Goal: Information Seeking & Learning: Learn about a topic

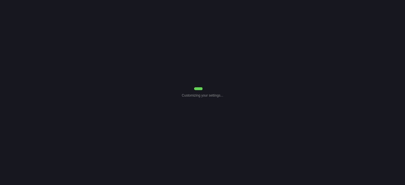
select select "Common Use"
select select "7"
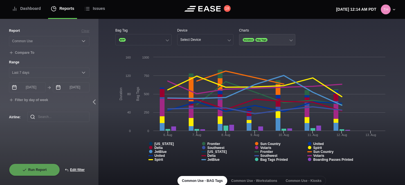
click at [272, 40] on button "Duration Bag Tags" at bounding box center [267, 39] width 56 height 11
click at [310, 34] on div "Bag Tag BTP Device Select Device Charts Duration Bag Tags" at bounding box center [251, 36] width 272 height 17
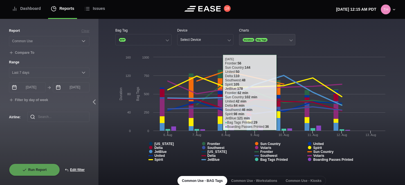
click at [279, 36] on button "Duration Bag Tags" at bounding box center [267, 39] width 56 height 11
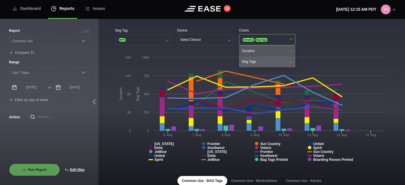
click at [262, 63] on div "Bag Tags" at bounding box center [267, 61] width 56 height 11
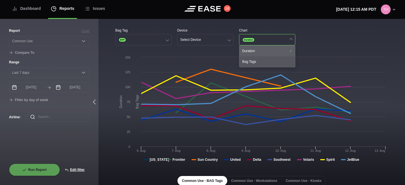
click at [265, 53] on div "Duration" at bounding box center [267, 51] width 56 height 11
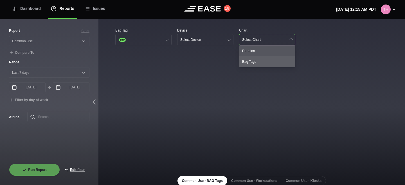
click at [261, 61] on div "Bag Tags" at bounding box center [267, 61] width 56 height 11
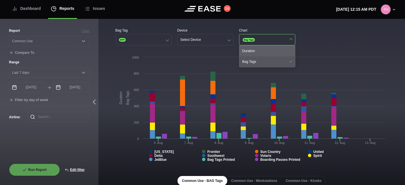
click at [261, 54] on div "Duration" at bounding box center [267, 51] width 56 height 11
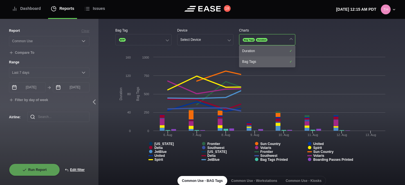
click at [259, 58] on div "Bag Tags" at bounding box center [267, 61] width 56 height 11
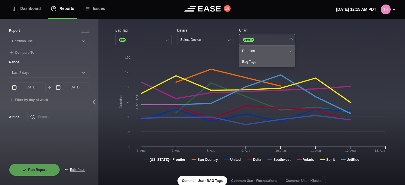
click at [271, 41] on button "Duration" at bounding box center [267, 39] width 56 height 11
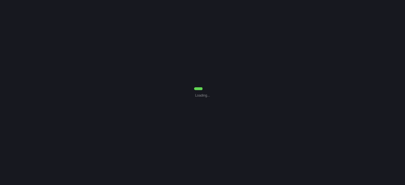
select select "Common Use"
select select "7"
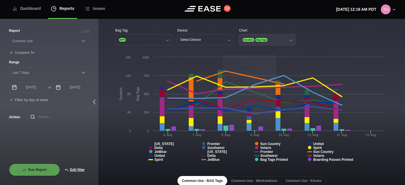
click at [278, 42] on button "Duration Bag Tags" at bounding box center [267, 39] width 56 height 11
click at [280, 40] on button "Duration Bag Tags" at bounding box center [267, 39] width 56 height 11
click at [310, 37] on div "Bag Tag BTP Device Select Device Chart Duration Bag Tags" at bounding box center [251, 36] width 272 height 17
click at [119, 156] on rect at bounding box center [251, 110] width 272 height 112
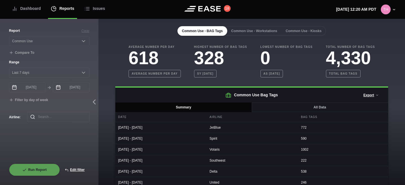
scroll to position [170, 0]
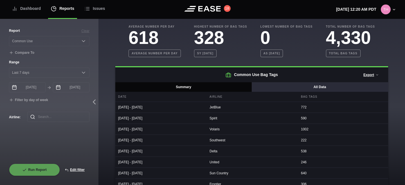
click at [267, 87] on button "All Data" at bounding box center [319, 87] width 137 height 10
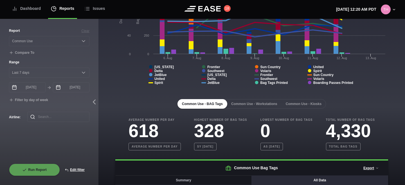
scroll to position [0, 0]
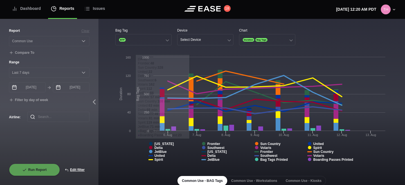
click at [126, 152] on rect at bounding box center [251, 110] width 272 height 112
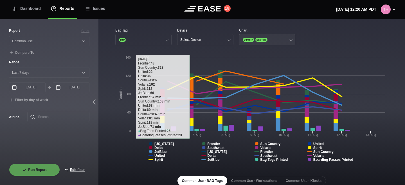
click at [256, 39] on span "Bag Tags" at bounding box center [261, 40] width 12 height 4
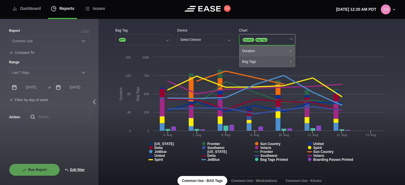
click at [256, 48] on div "Duration" at bounding box center [267, 51] width 56 height 11
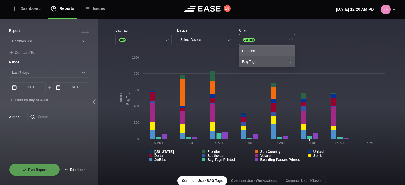
click at [256, 48] on div "Duration" at bounding box center [267, 51] width 56 height 11
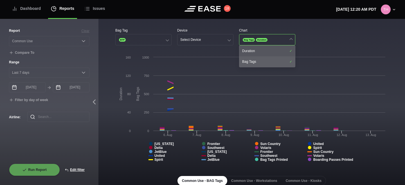
click at [252, 61] on div "Bag Tags" at bounding box center [267, 61] width 56 height 11
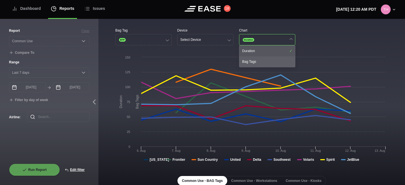
click at [252, 61] on div "Bag Tags" at bounding box center [267, 61] width 56 height 11
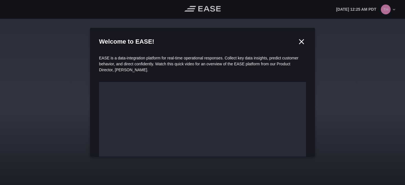
click at [302, 40] on icon at bounding box center [301, 41] width 4 height 4
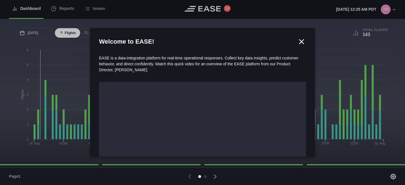
click at [69, 12] on div at bounding box center [202, 92] width 405 height 185
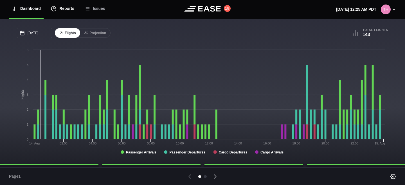
click at [68, 9] on div "Reports" at bounding box center [62, 8] width 23 height 19
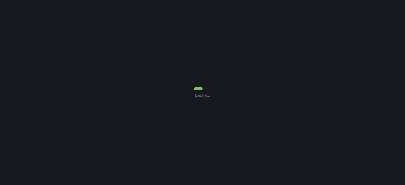
select select "7"
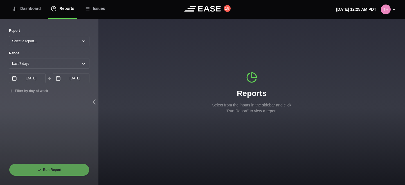
click at [50, 35] on div "Report Select a report... Arrivals Common Use Daily Throughput Departures Passe…" at bounding box center [49, 37] width 80 height 18
click at [46, 41] on select "Select a report... Arrivals Common Use Daily Throughput Departures Passenger Pr…" at bounding box center [49, 41] width 80 height 10
select select "Common Use"
click at [9, 36] on select "Select a report... Arrivals Common Use Daily Throughput Departures Passenger Pr…" at bounding box center [49, 41] width 80 height 10
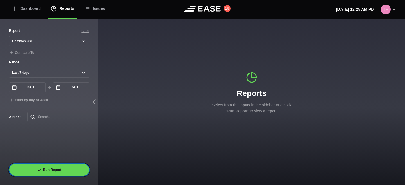
click at [40, 171] on icon at bounding box center [39, 169] width 4 height 4
select select "Common Use"
select select "7"
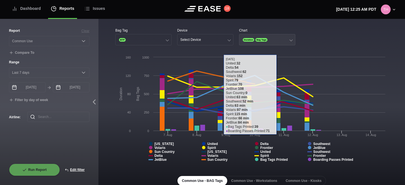
click at [284, 44] on button "Duration Bag Tags" at bounding box center [267, 39] width 56 height 11
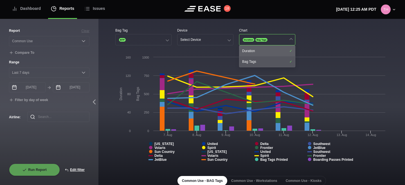
click at [283, 46] on div "Duration" at bounding box center [267, 51] width 56 height 11
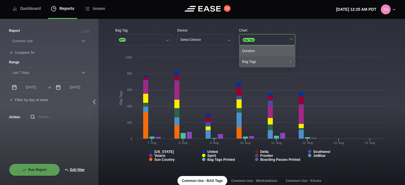
click at [283, 46] on div "Duration" at bounding box center [267, 51] width 56 height 11
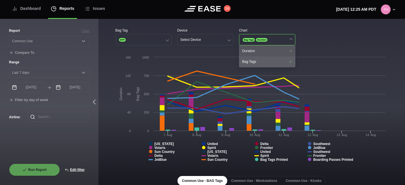
click at [278, 59] on div "Bag Tags" at bounding box center [267, 61] width 56 height 11
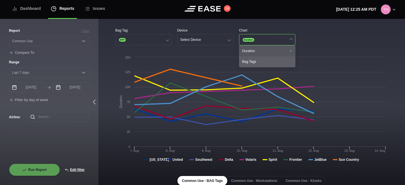
click at [278, 59] on div "Bag Tags" at bounding box center [267, 61] width 56 height 11
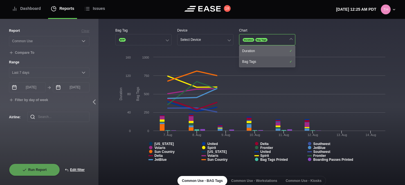
click at [282, 50] on div "Duration" at bounding box center [267, 51] width 56 height 11
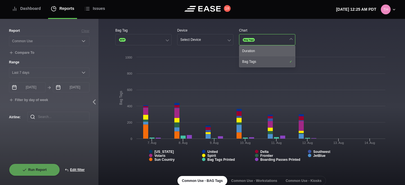
click at [282, 50] on div "Duration" at bounding box center [267, 51] width 56 height 11
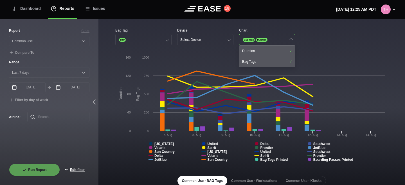
click at [335, 29] on div "Bag Tag BTP Device Select Device Chart Bag Tags Duration Duration Bag Tags" at bounding box center [251, 36] width 272 height 17
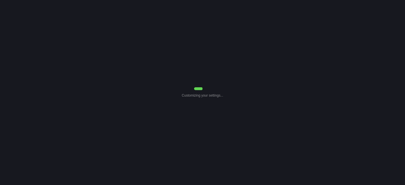
select select "Common Use"
select select "7"
select select "Common Use"
select select "7"
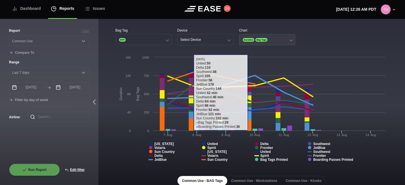
click at [270, 41] on button "Duration Bag Tags" at bounding box center [267, 39] width 56 height 11
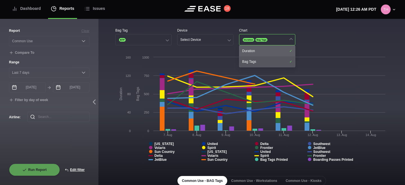
click at [266, 49] on div "Duration" at bounding box center [267, 51] width 56 height 11
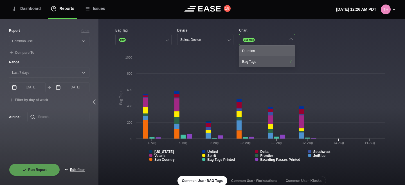
click at [266, 49] on div "Duration" at bounding box center [267, 51] width 56 height 11
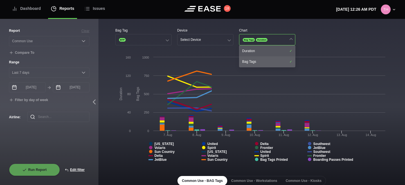
click at [262, 60] on div "Bag Tags" at bounding box center [267, 61] width 56 height 11
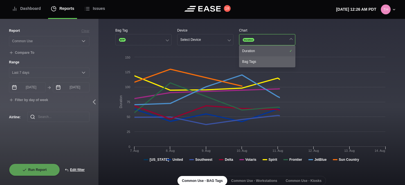
click at [262, 60] on div "Bag Tags" at bounding box center [267, 61] width 56 height 11
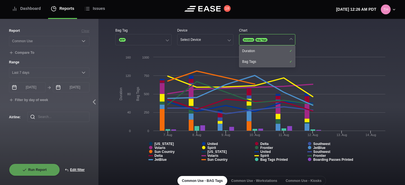
click at [290, 30] on div "Chart" at bounding box center [267, 30] width 56 height 5
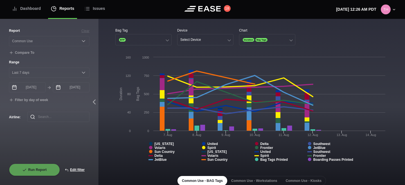
click at [172, 10] on header "Dashboard Reports Issues 18 [DATE] 12:26 AM PDT Settings Feed Status Submit Fee…" at bounding box center [202, 9] width 405 height 19
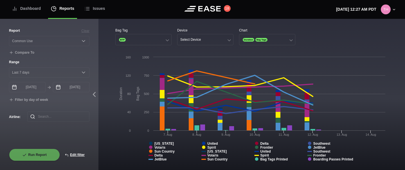
click at [244, 32] on div "Chart" at bounding box center [267, 30] width 56 height 5
click at [257, 28] on div "Chart" at bounding box center [267, 30] width 56 height 5
click at [245, 30] on div "Chart" at bounding box center [267, 30] width 56 height 5
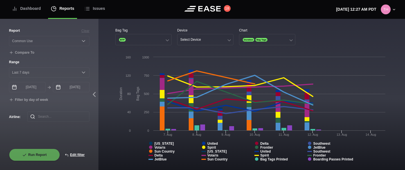
click at [254, 29] on div "Chart" at bounding box center [267, 30] width 56 height 5
click at [249, 31] on div "Chart" at bounding box center [267, 30] width 56 height 5
click at [261, 41] on span "Bag Tags" at bounding box center [261, 40] width 12 height 4
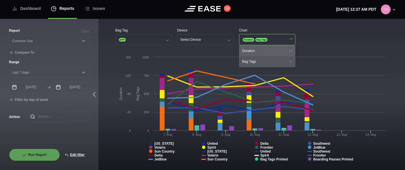
click at [261, 52] on div "Duration" at bounding box center [267, 51] width 56 height 11
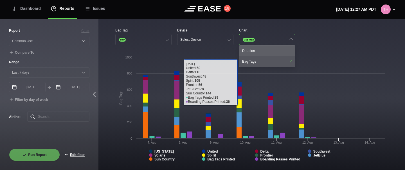
click at [251, 54] on div "Duration" at bounding box center [267, 51] width 56 height 11
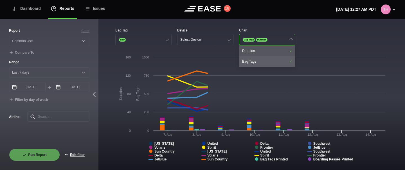
click at [249, 63] on div "Bag Tags" at bounding box center [267, 61] width 56 height 11
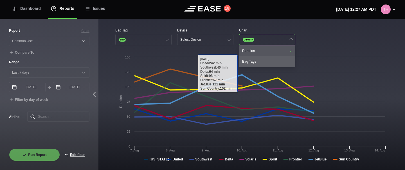
click at [250, 60] on div "Bag Tags" at bounding box center [267, 61] width 56 height 11
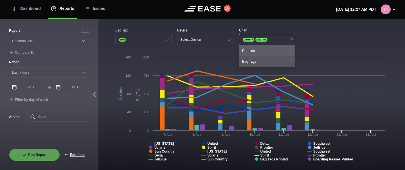
click at [265, 51] on div "Duration" at bounding box center [267, 51] width 56 height 11
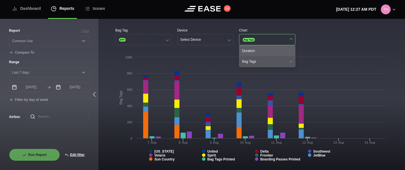
click at [265, 51] on div "Duration" at bounding box center [267, 51] width 56 height 11
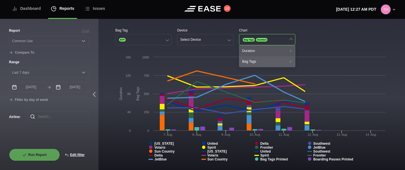
click at [259, 59] on div "Bag Tags" at bounding box center [267, 61] width 56 height 11
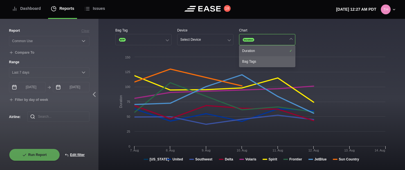
click at [259, 59] on div "Bag Tags" at bounding box center [267, 61] width 56 height 11
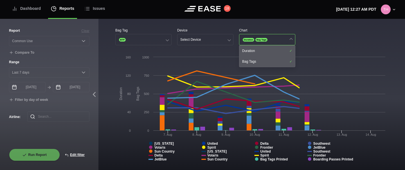
click at [312, 18] on header "Dashboard Reports Issues 18 Thursday, August 14th 12:27 AM PDT Settings Feed St…" at bounding box center [202, 9] width 405 height 19
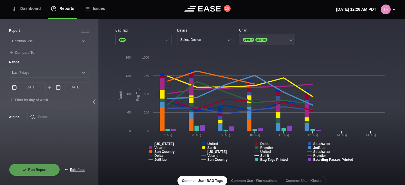
click at [264, 41] on span "Bag Tags" at bounding box center [261, 40] width 12 height 4
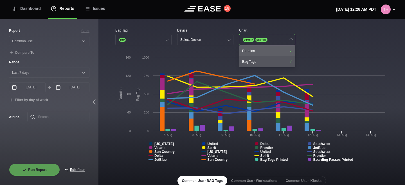
click at [261, 49] on div "Duration" at bounding box center [267, 51] width 56 height 11
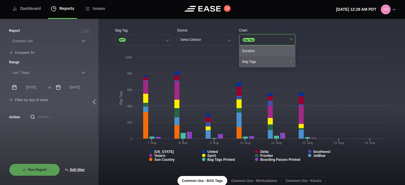
click at [261, 49] on div "Duration" at bounding box center [267, 51] width 56 height 11
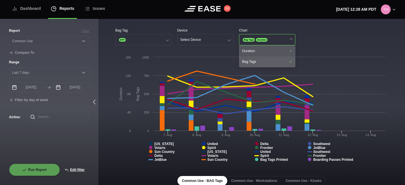
click at [257, 58] on div "Bag Tags" at bounding box center [267, 61] width 56 height 11
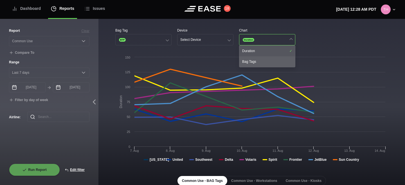
click at [257, 58] on div "Bag Tags" at bounding box center [267, 61] width 56 height 11
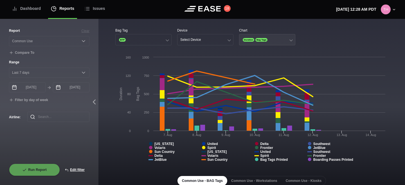
click at [279, 38] on button "Duration Bag Tags" at bounding box center [267, 39] width 56 height 11
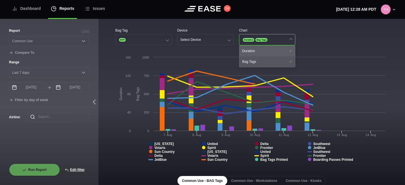
click at [275, 51] on div "Duration" at bounding box center [267, 51] width 56 height 11
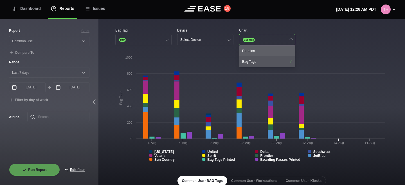
click at [275, 51] on div "Duration" at bounding box center [267, 51] width 56 height 11
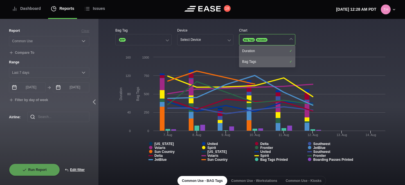
click at [270, 60] on div "Bag Tags" at bounding box center [267, 61] width 56 height 11
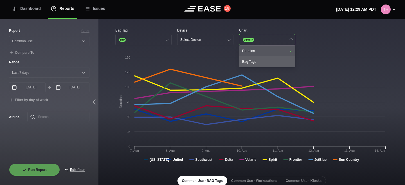
click at [270, 60] on div "Bag Tags" at bounding box center [267, 61] width 56 height 11
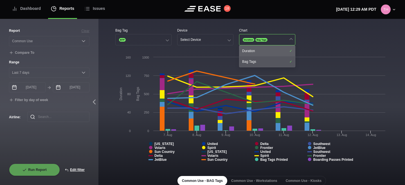
click at [272, 53] on div "Duration" at bounding box center [267, 51] width 56 height 11
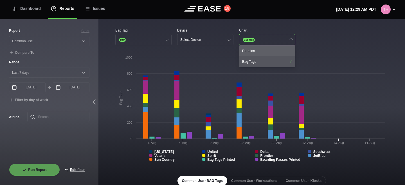
click at [272, 53] on div "Duration" at bounding box center [267, 51] width 56 height 11
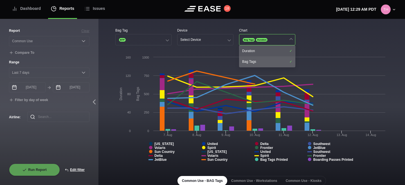
click at [269, 61] on div "Bag Tags" at bounding box center [267, 61] width 56 height 11
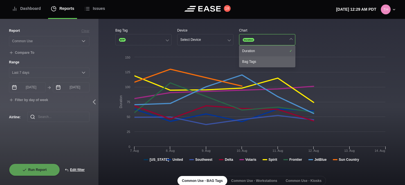
click at [269, 61] on div "Bag Tags" at bounding box center [267, 61] width 56 height 11
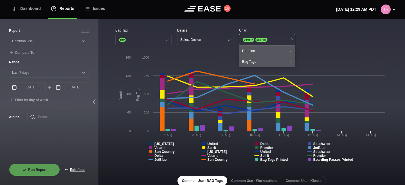
click at [318, 33] on div "Bag Tag BTP Device Select Device Chart Duration Bag Tags Duration Bag Tags" at bounding box center [251, 36] width 272 height 17
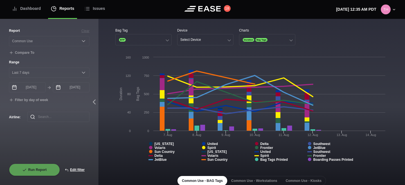
select select "Common Use"
select select "7"
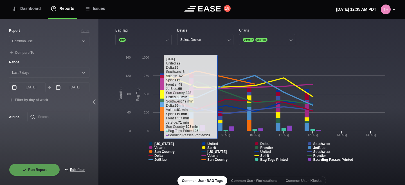
scroll to position [8, 0]
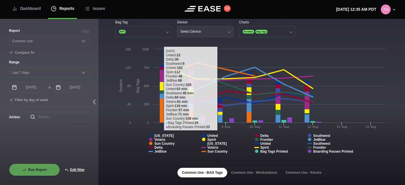
click at [187, 33] on div "Select Device" at bounding box center [190, 31] width 21 height 4
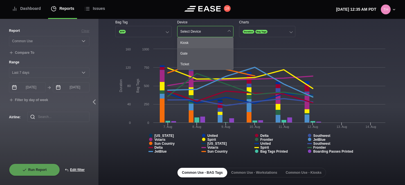
click at [186, 42] on div "Kiosk" at bounding box center [205, 42] width 56 height 11
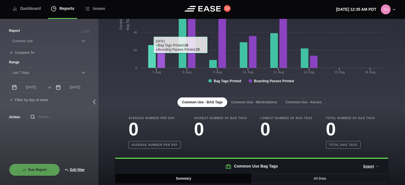
scroll to position [91, 0]
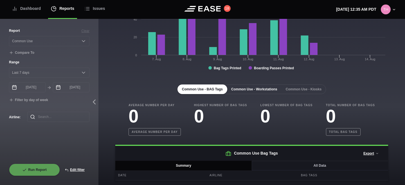
click at [243, 89] on button "Common Use - Workstations" at bounding box center [253, 89] width 55 height 10
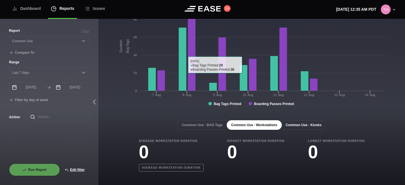
click at [308, 128] on button "Common Use - Kiosks" at bounding box center [303, 125] width 45 height 10
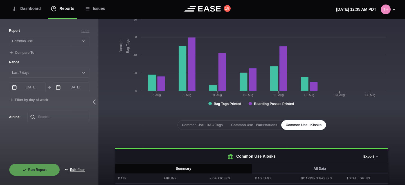
scroll to position [75, 0]
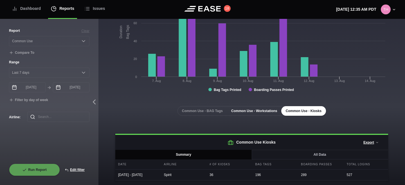
click at [257, 106] on button "Common Use - Workstations" at bounding box center [253, 111] width 55 height 10
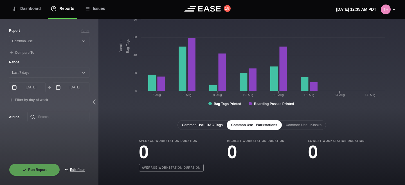
click at [213, 123] on button "Common Use - BAG Tags" at bounding box center [202, 125] width 50 height 10
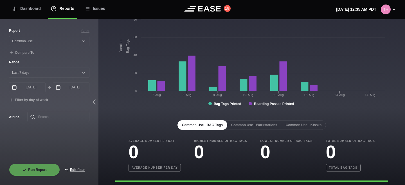
scroll to position [91, 0]
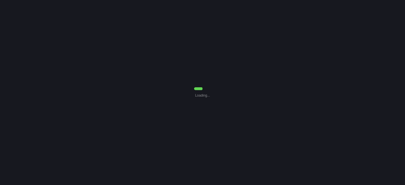
select select "Common Use"
select select "7"
select select "Common Use"
select select "7"
